Goal: Transaction & Acquisition: Book appointment/travel/reservation

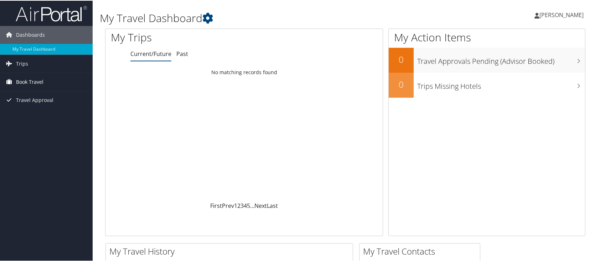
click at [37, 84] on span "Book Travel" at bounding box center [29, 81] width 27 height 18
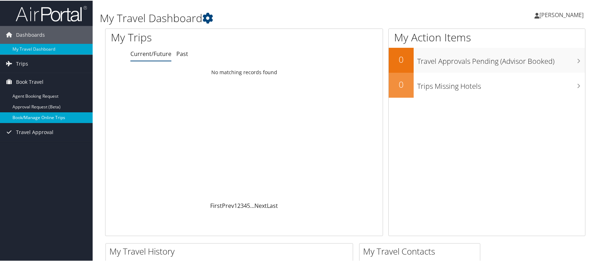
click at [37, 114] on link "Book/Manage Online Trips" at bounding box center [46, 117] width 93 height 11
